Goal: Information Seeking & Learning: Check status

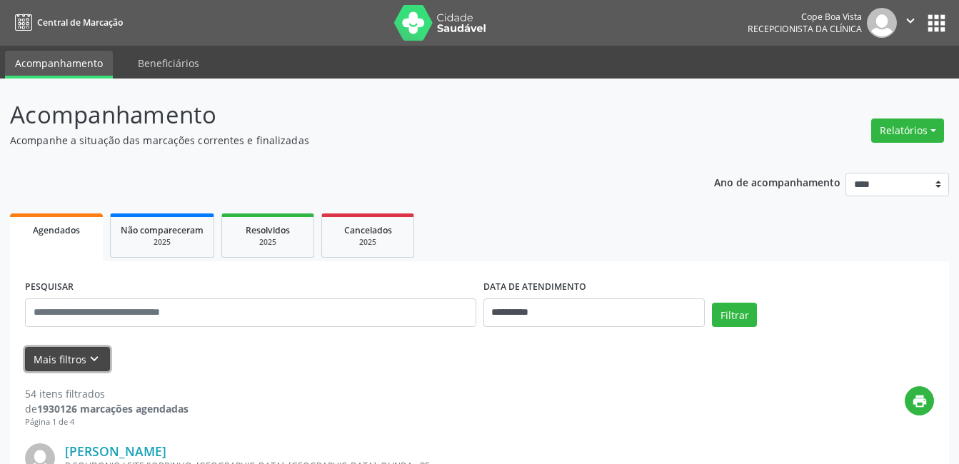
click at [97, 358] on icon "keyboard_arrow_down" at bounding box center [94, 359] width 16 height 16
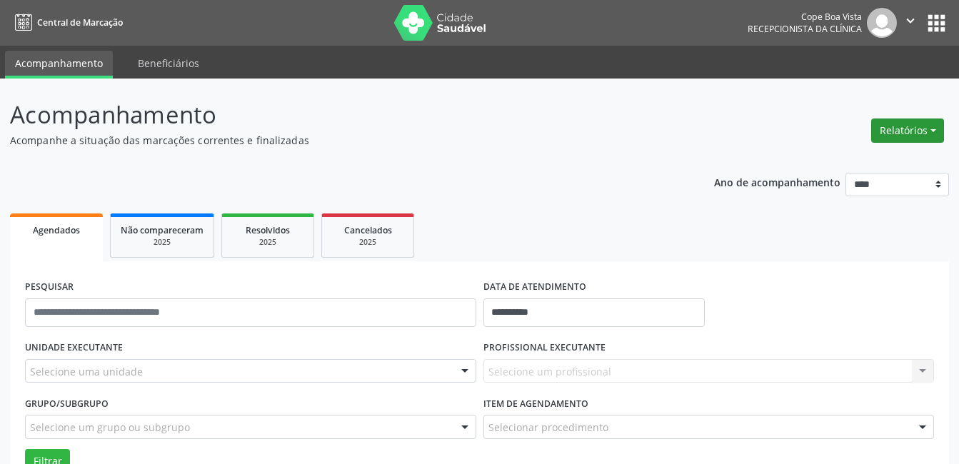
click at [912, 130] on button "Relatórios" at bounding box center [907, 131] width 73 height 24
click at [826, 159] on link "Agendamentos" at bounding box center [868, 161] width 154 height 20
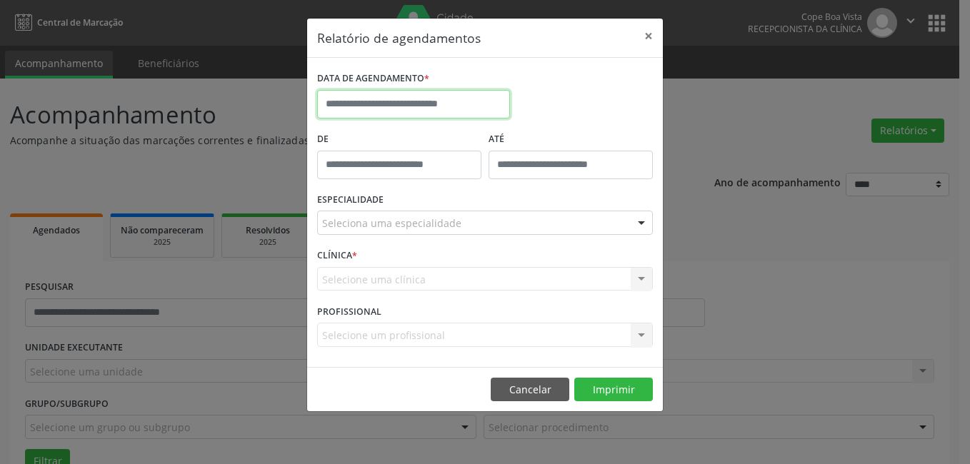
click at [416, 91] on input "text" at bounding box center [413, 104] width 193 height 29
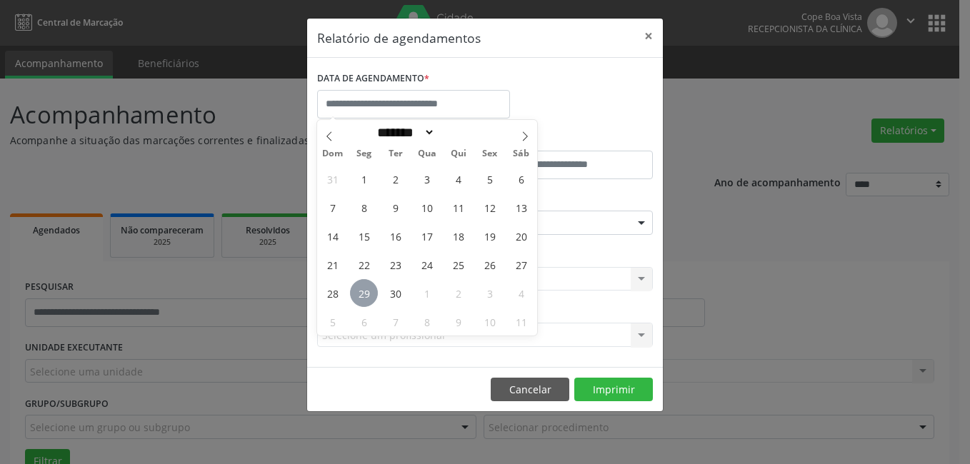
click at [361, 288] on span "29" at bounding box center [364, 293] width 28 height 28
type input "**********"
click at [361, 288] on span "29" at bounding box center [364, 293] width 28 height 28
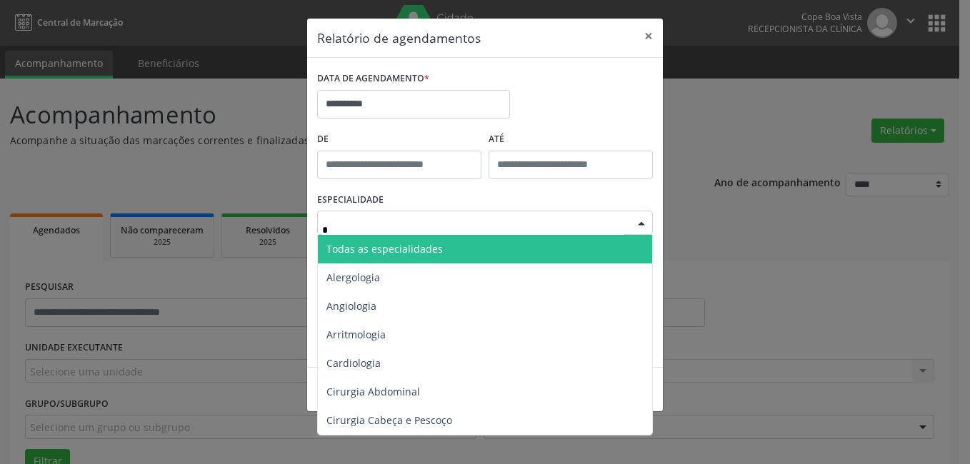
type input "**"
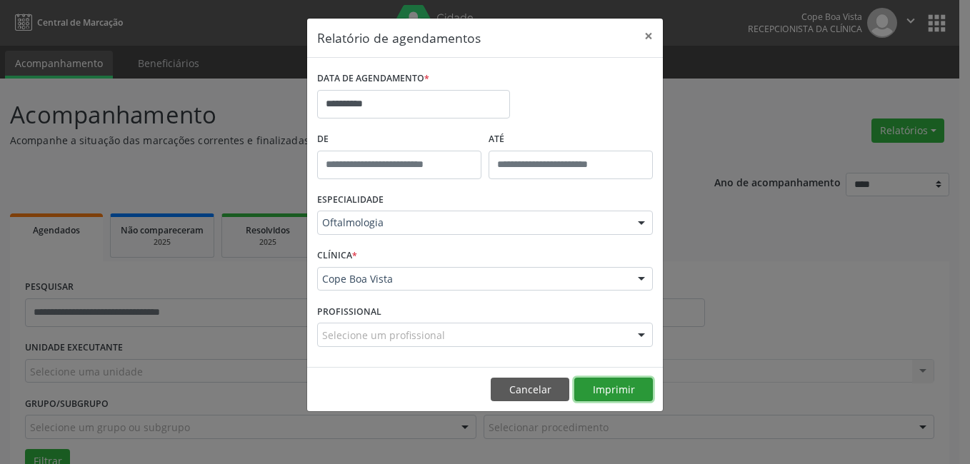
click at [614, 385] on button "Imprimir" at bounding box center [613, 390] width 79 height 24
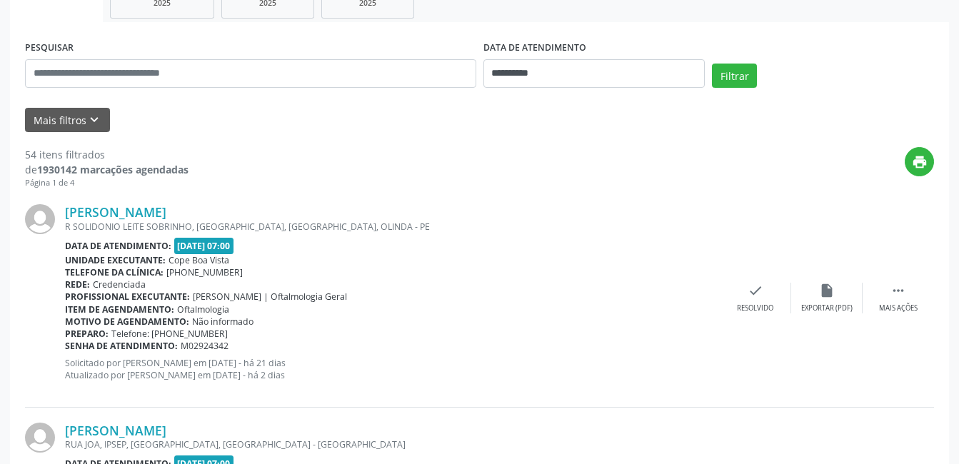
scroll to position [214, 0]
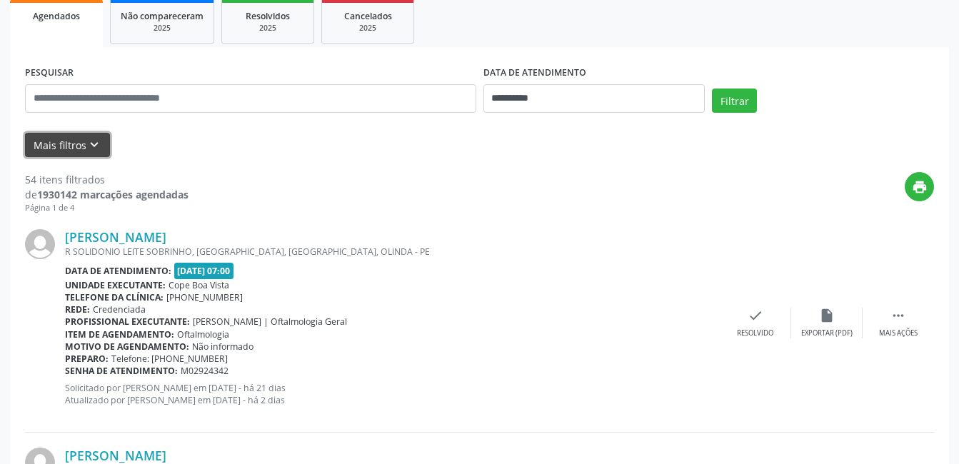
click at [52, 139] on button "Mais filtros keyboard_arrow_down" at bounding box center [67, 145] width 85 height 25
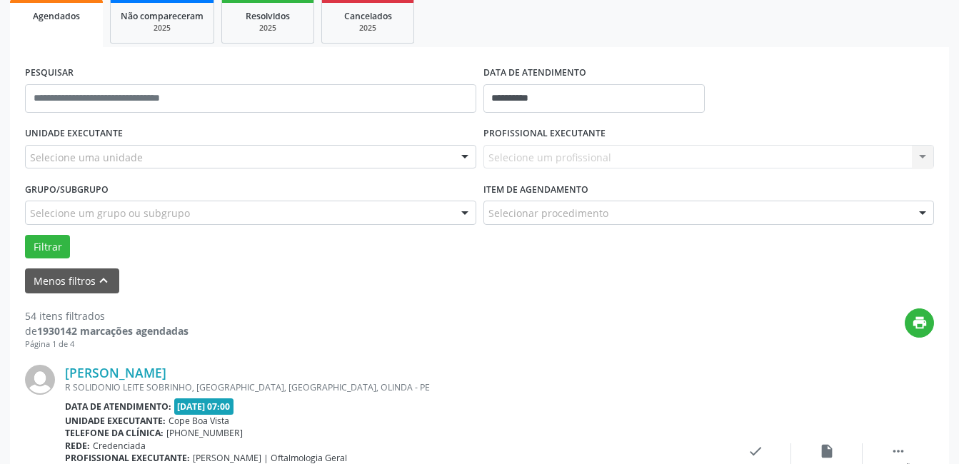
click at [266, 171] on div "UNIDADE EXECUTANTE Selecione uma unidade Todos as unidades Cope Boa Vista Nenhu…" at bounding box center [250, 151] width 458 height 56
click at [258, 161] on div "Selecione uma unidade" at bounding box center [250, 157] width 451 height 24
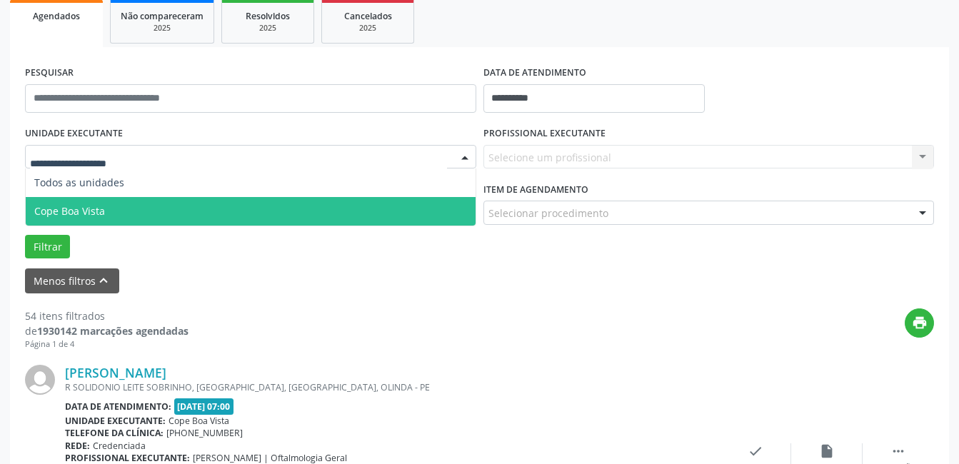
click at [183, 200] on span "Cope Boa Vista" at bounding box center [251, 211] width 450 height 29
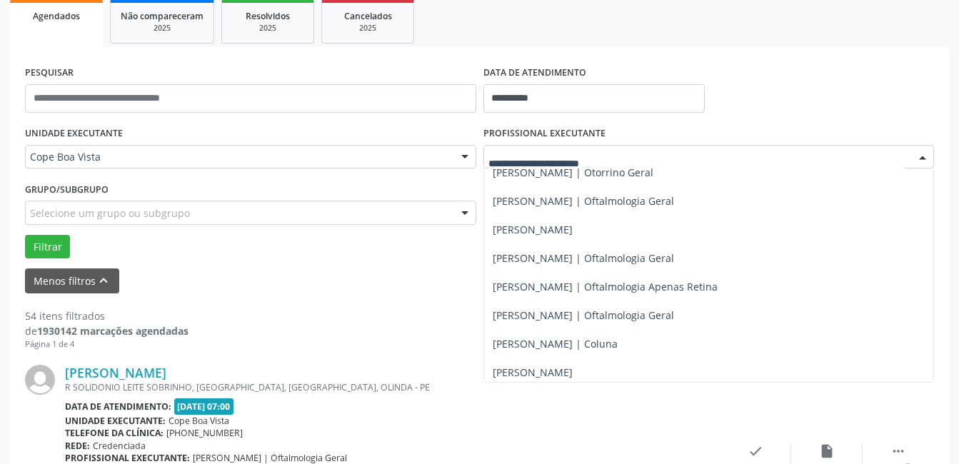
scroll to position [428, 0]
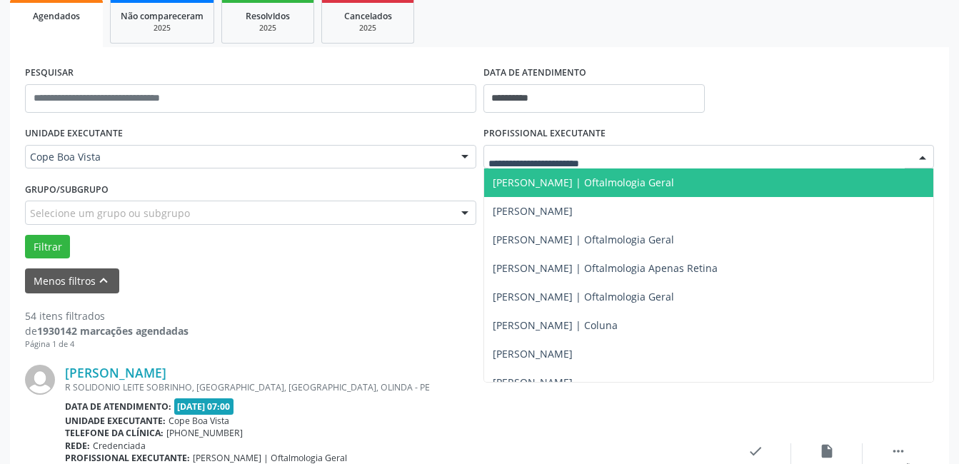
click at [606, 181] on span "[PERSON_NAME] | Oftalmologia Geral" at bounding box center [583, 183] width 181 height 14
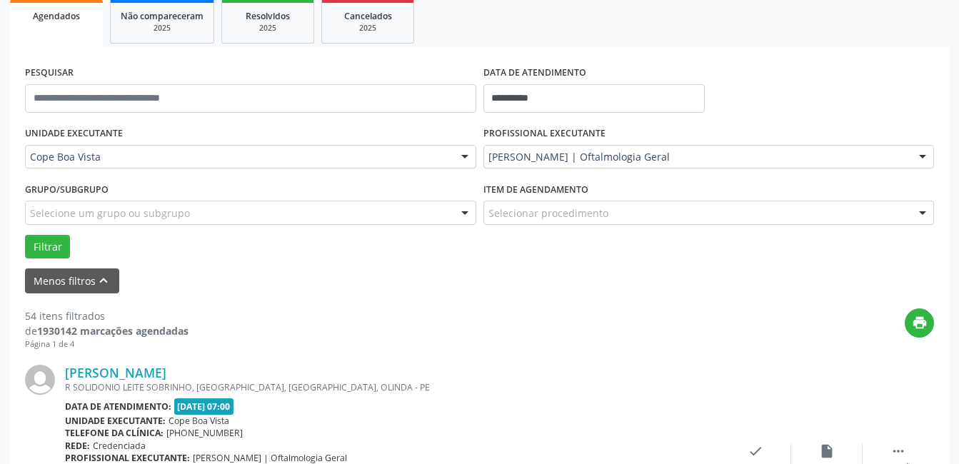
click at [633, 215] on div "Selecionar procedimento" at bounding box center [708, 213] width 451 height 24
click at [278, 263] on form "**********" at bounding box center [479, 177] width 909 height 231
click at [51, 245] on button "Filtrar" at bounding box center [47, 247] width 45 height 24
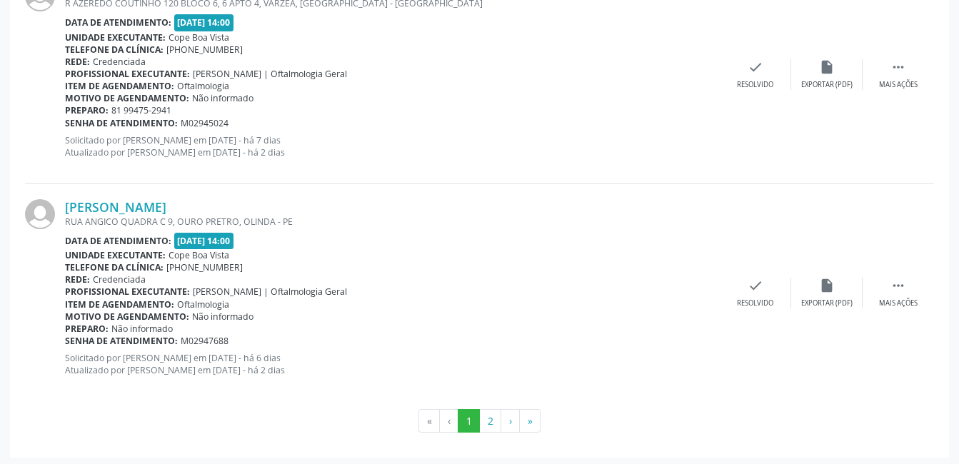
scroll to position [3436, 0]
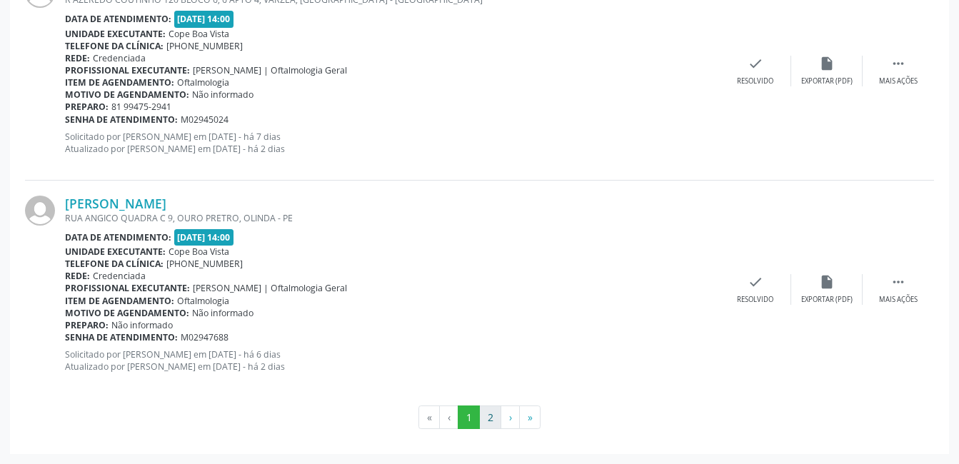
drag, startPoint x: 517, startPoint y: 404, endPoint x: 498, endPoint y: 414, distance: 21.1
drag, startPoint x: 498, startPoint y: 414, endPoint x: 491, endPoint y: 418, distance: 8.3
click at [491, 418] on button "2" at bounding box center [490, 418] width 22 height 24
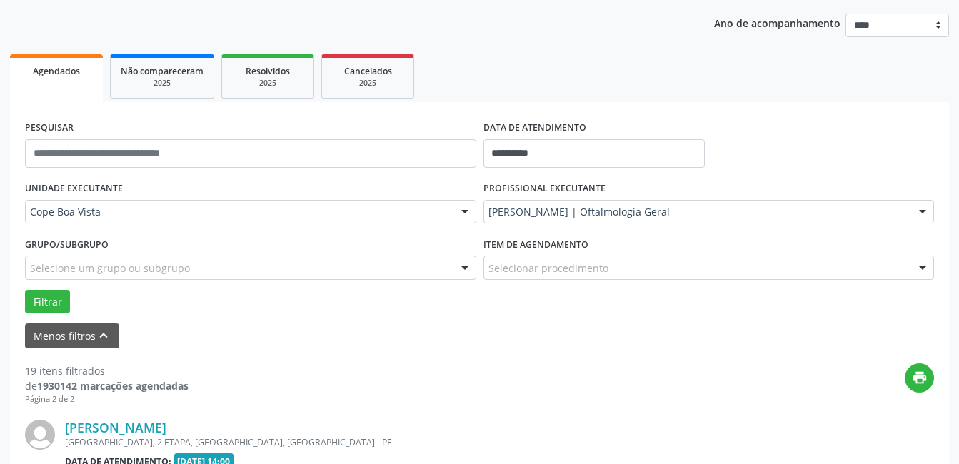
scroll to position [1038, 0]
